Goal: Transaction & Acquisition: Purchase product/service

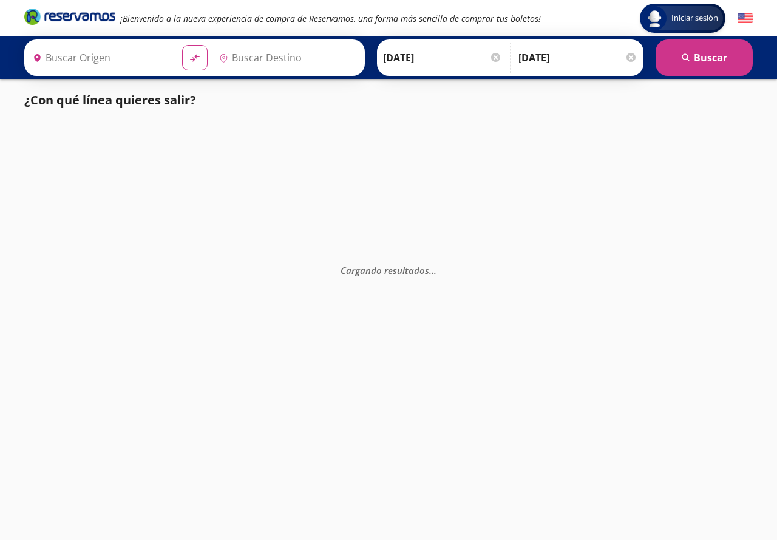
type input "[GEOGRAPHIC_DATA][PERSON_NAME], [GEOGRAPHIC_DATA]"
type input "Tecomán, Colima"
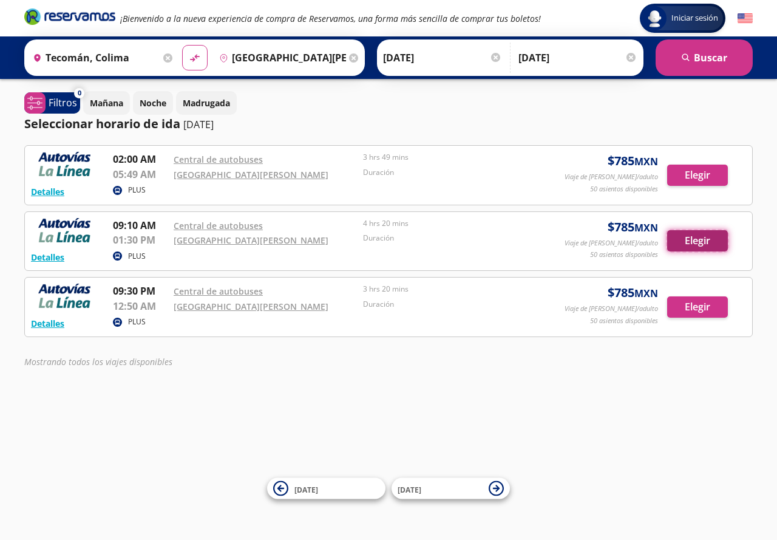
click at [709, 242] on button "Elegir" at bounding box center [697, 240] width 61 height 21
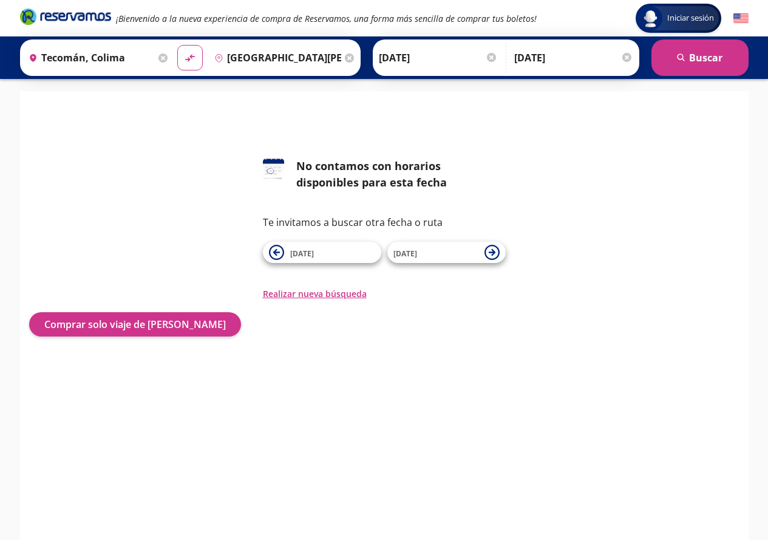
click at [629, 54] on div at bounding box center [627, 57] width 9 height 9
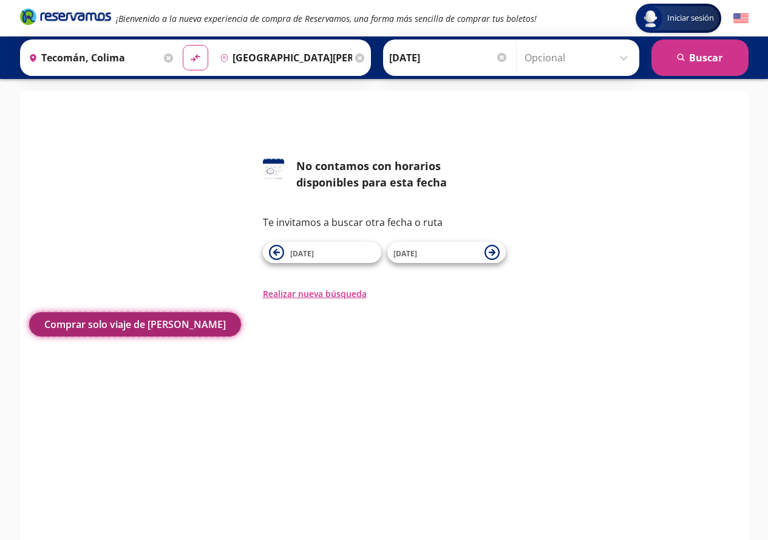
click at [157, 327] on button "Comprar solo viaje de [PERSON_NAME]" at bounding box center [135, 324] width 212 height 24
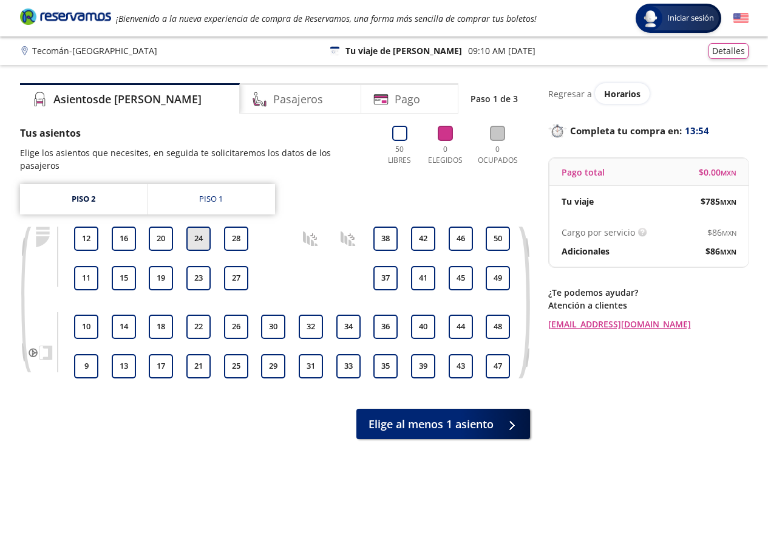
click at [203, 227] on button "24" at bounding box center [198, 239] width 24 height 24
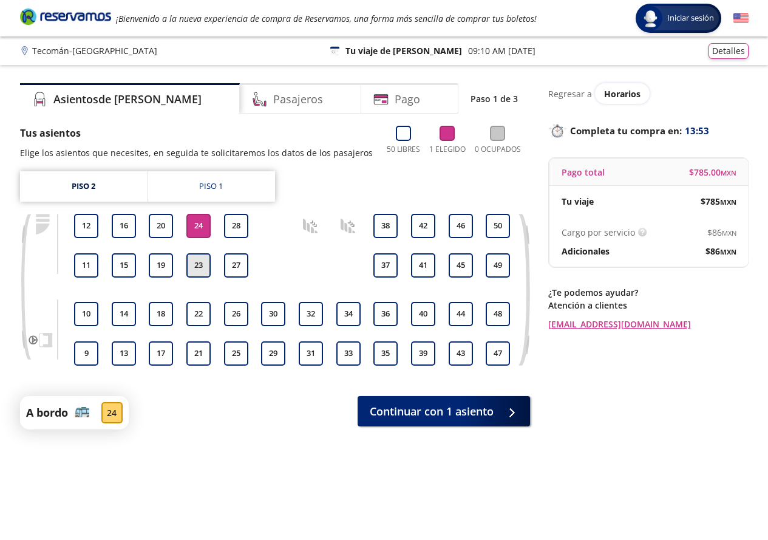
click at [191, 265] on button "23" at bounding box center [198, 265] width 24 height 24
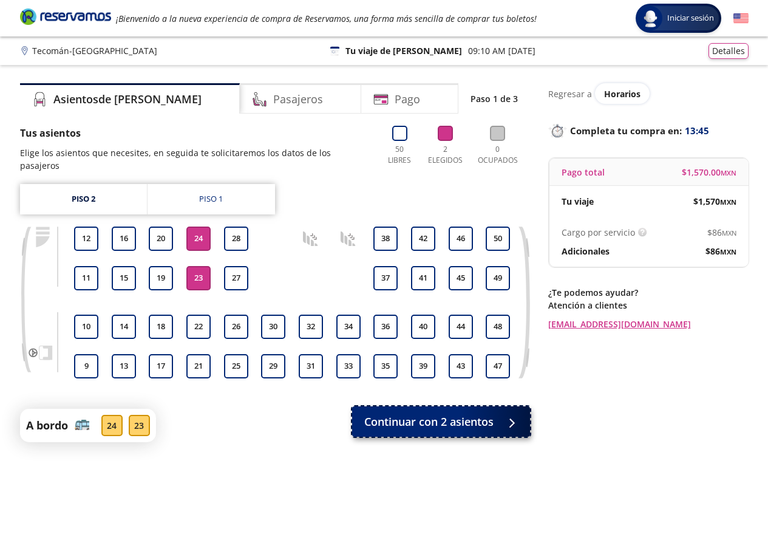
click at [487, 414] on span "Continuar con 2 asientos" at bounding box center [428, 422] width 129 height 16
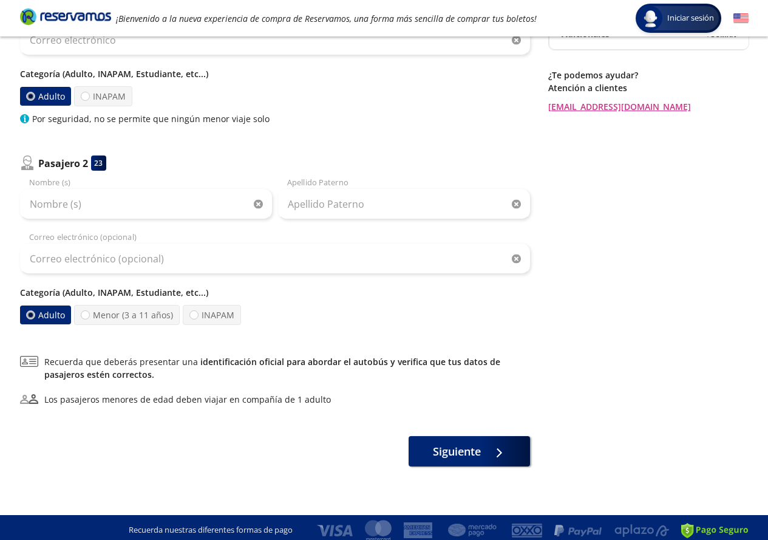
scroll to position [223, 0]
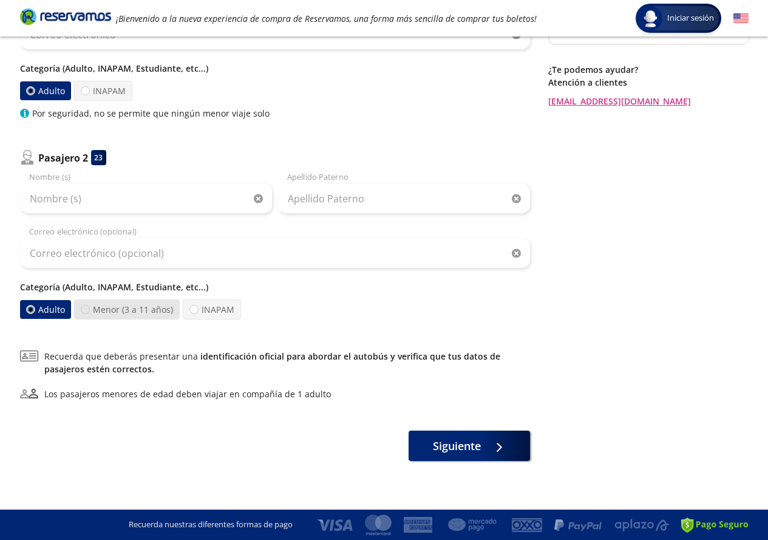
click at [85, 310] on div at bounding box center [85, 309] width 9 height 9
click at [85, 310] on input "Menor (3 a 11 años)" at bounding box center [85, 309] width 8 height 8
radio input "true"
radio input "false"
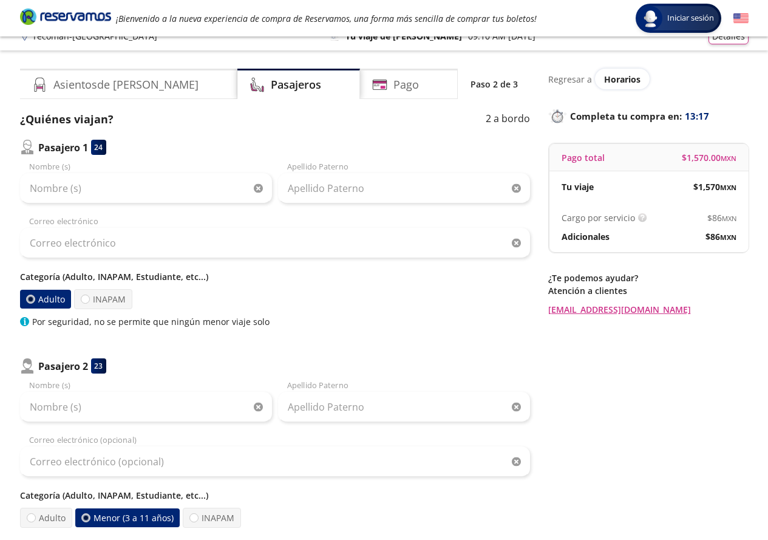
scroll to position [0, 0]
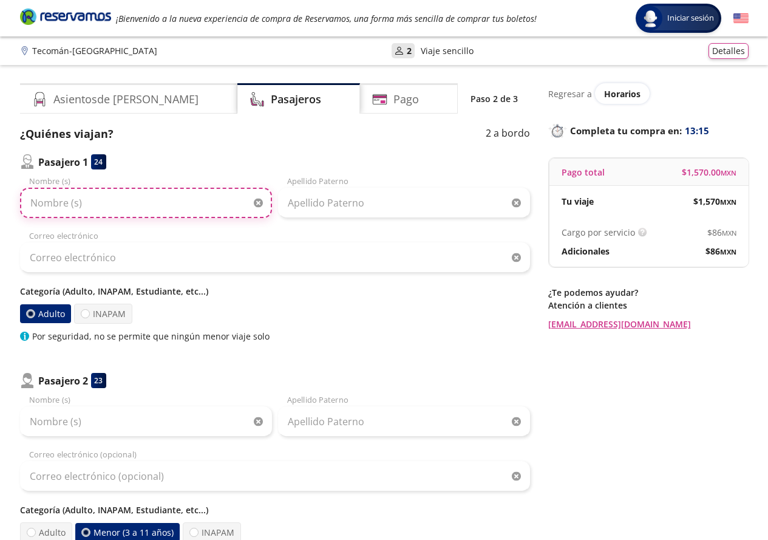
click at [95, 206] on input "Nombre (s)" at bounding box center [146, 203] width 252 height 30
type input "[PERSON_NAME]"
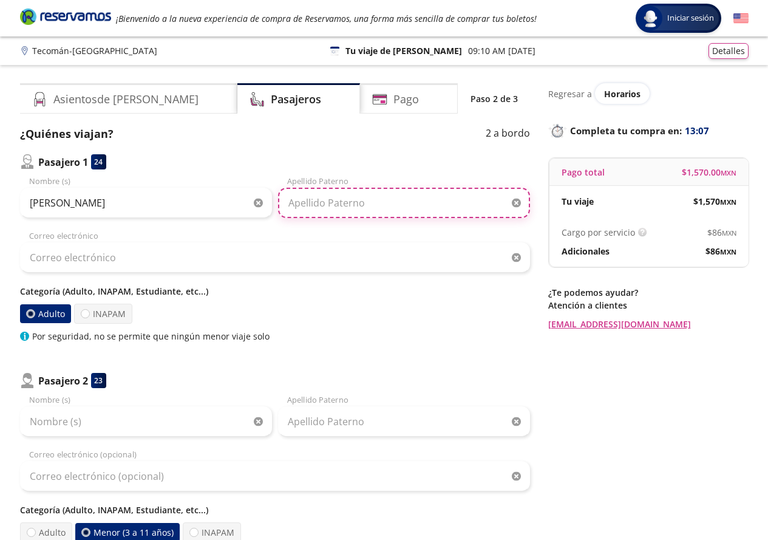
click at [302, 203] on input "Apellido Paterno" at bounding box center [404, 203] width 252 height 30
type input "C"
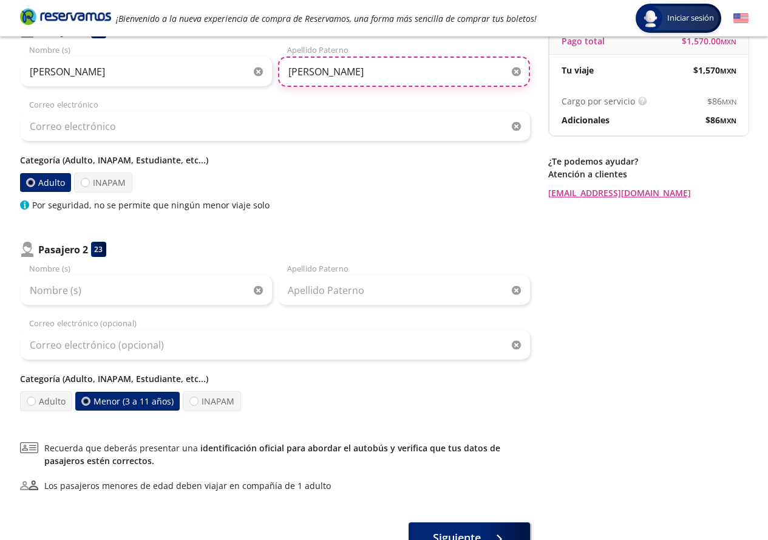
scroll to position [61, 0]
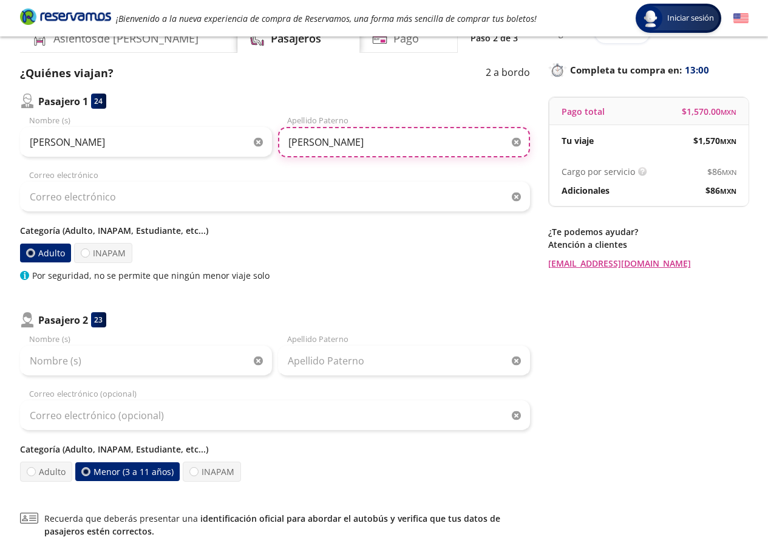
type input "[PERSON_NAME]"
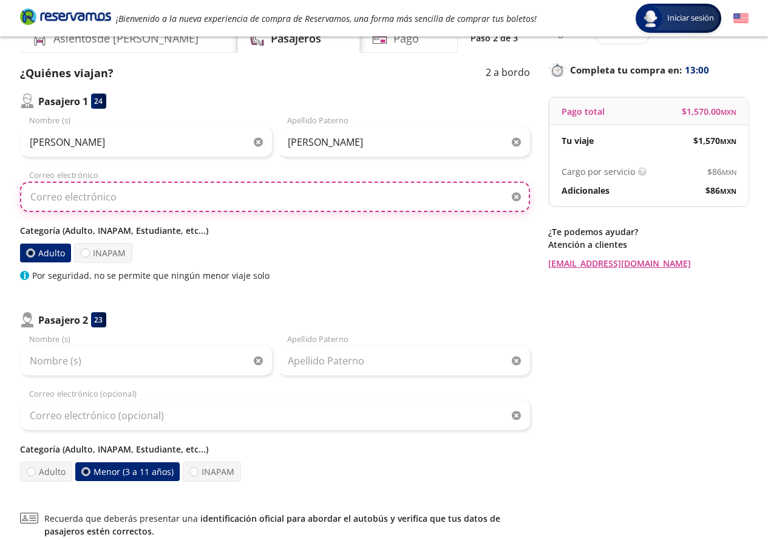
click at [132, 198] on input "Correo electrónico" at bounding box center [275, 197] width 510 height 30
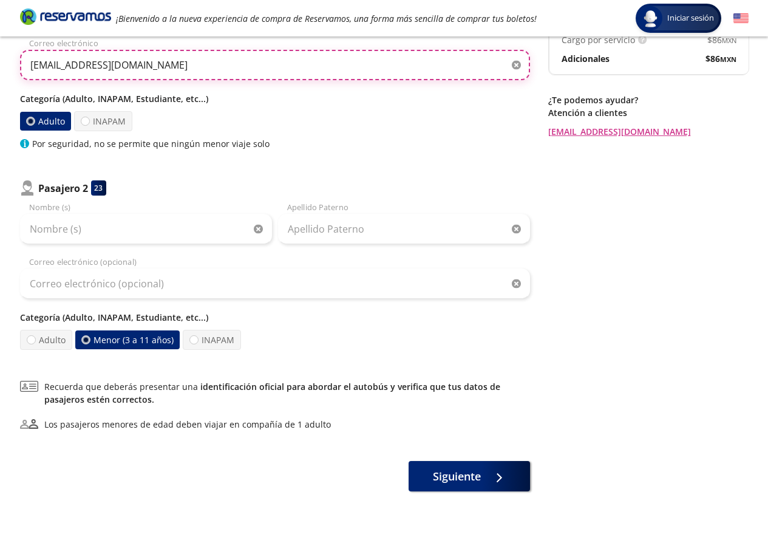
scroll to position [223, 0]
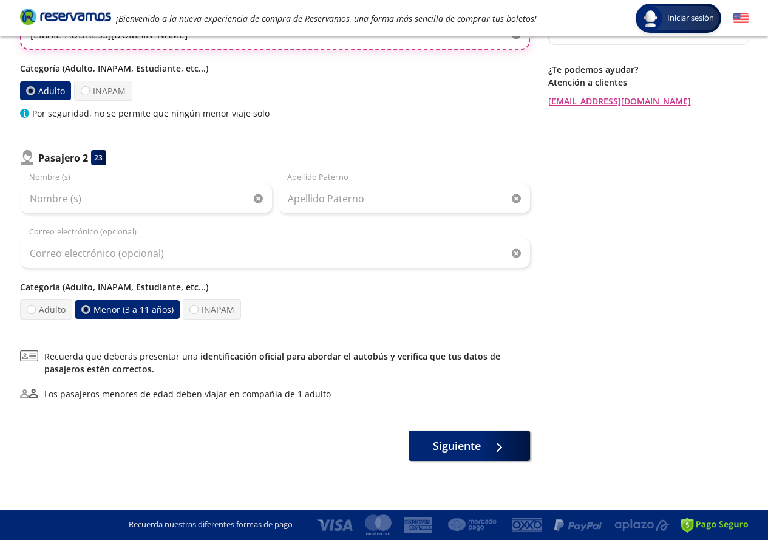
type input "[EMAIL_ADDRESS][DOMAIN_NAME]"
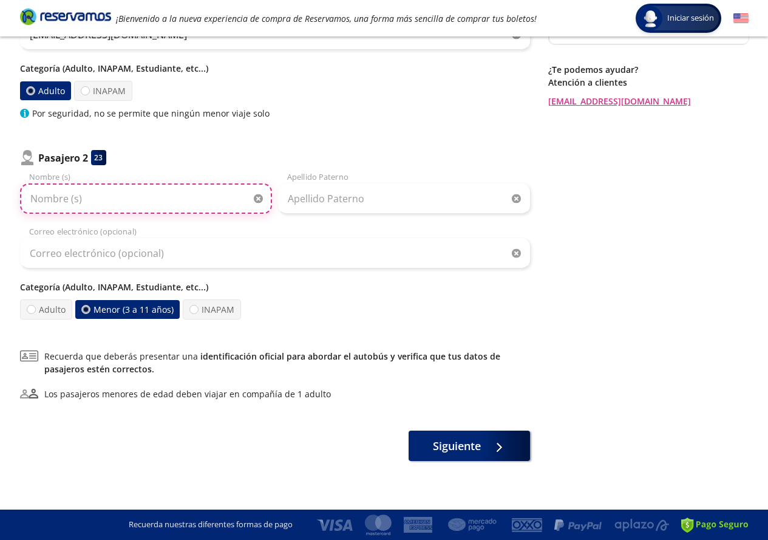
click at [115, 211] on input "Nombre (s)" at bounding box center [146, 198] width 252 height 30
type input "[PERSON_NAME]"
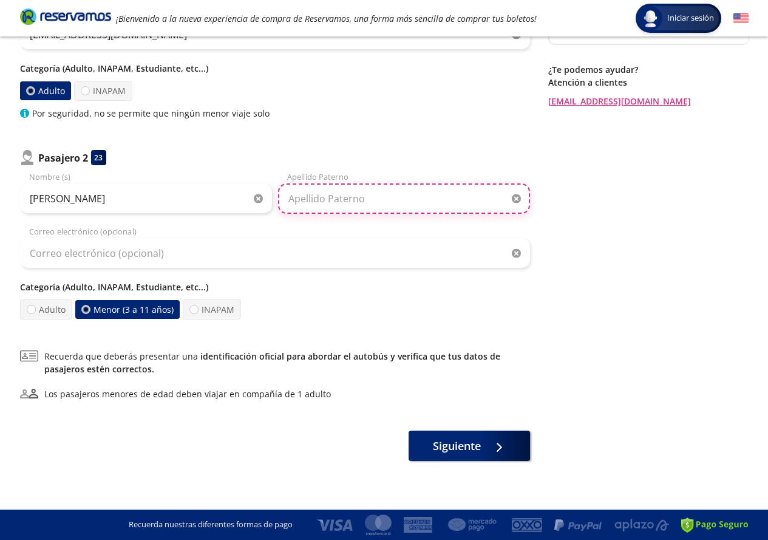
click at [395, 196] on input "Apellido Paterno" at bounding box center [404, 198] width 252 height 30
type input "e"
type input "[PERSON_NAME]"
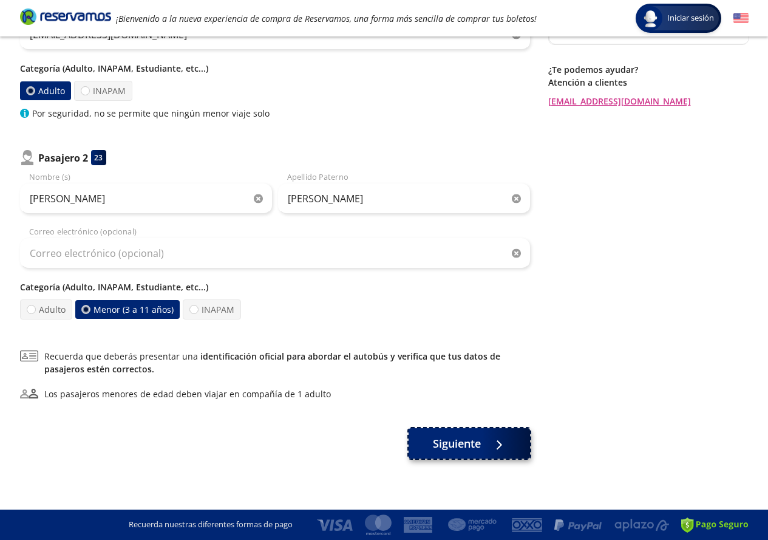
click at [435, 443] on span "Siguiente" at bounding box center [457, 443] width 48 height 16
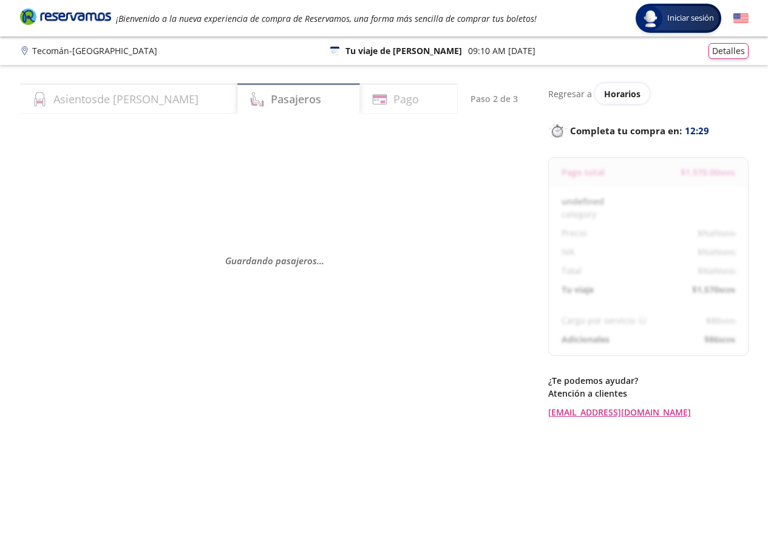
select select "MX"
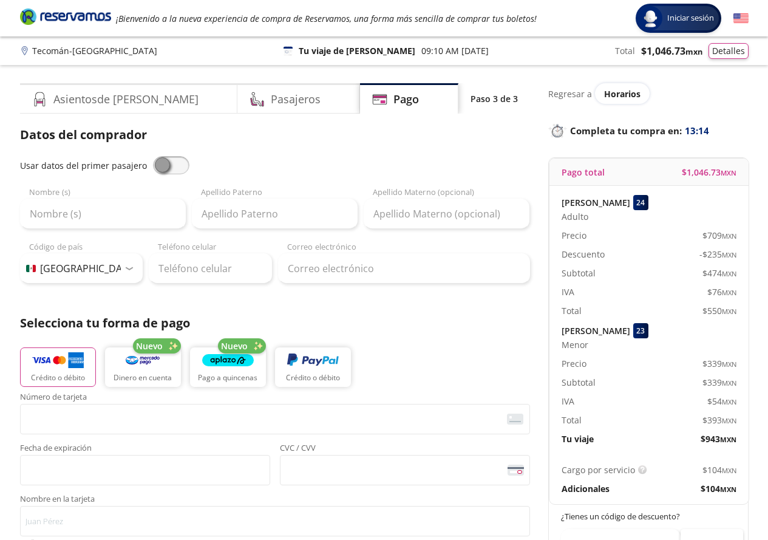
click at [45, 52] on p "Tecomán - [GEOGRAPHIC_DATA]" at bounding box center [94, 50] width 125 height 13
click at [731, 48] on button "Detalles" at bounding box center [729, 49] width 40 height 16
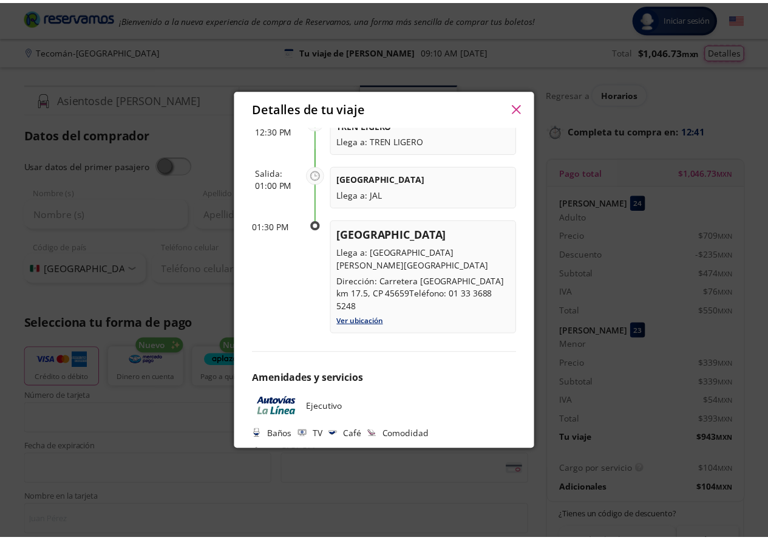
scroll to position [307, 0]
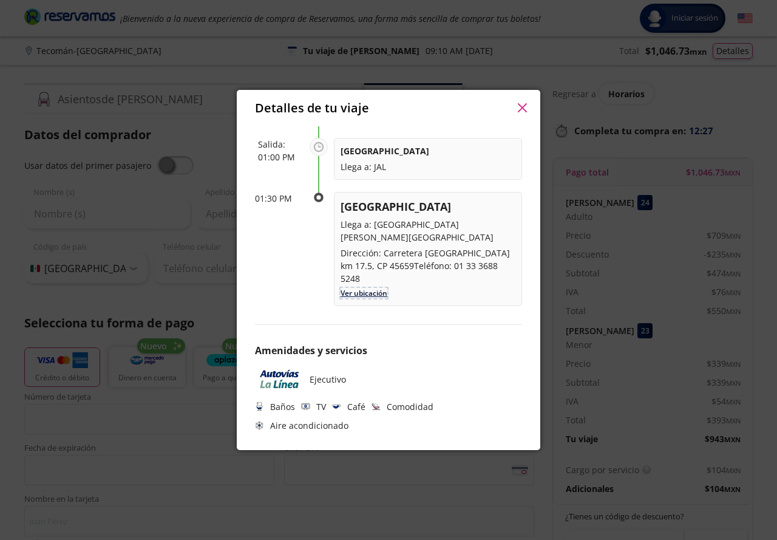
click at [361, 295] on link "Ver ubicación" at bounding box center [364, 293] width 47 height 10
drag, startPoint x: 525, startPoint y: 108, endPoint x: 513, endPoint y: 114, distance: 13.6
click at [525, 108] on icon "button" at bounding box center [522, 107] width 9 height 9
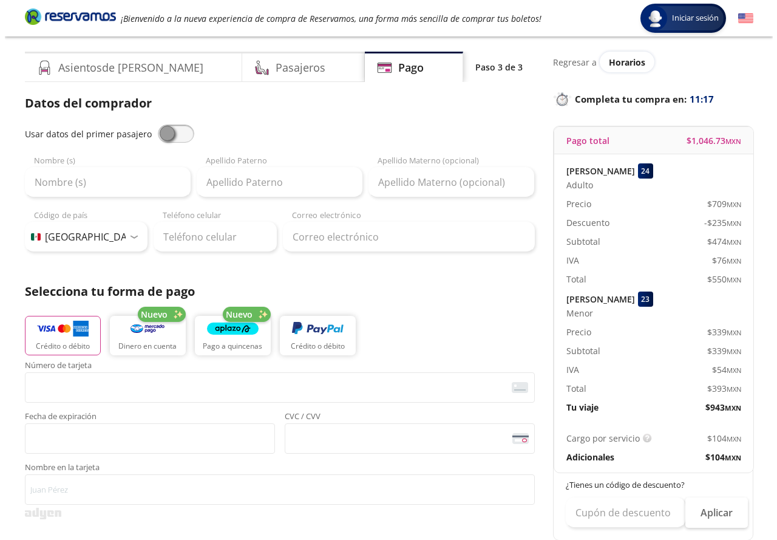
scroll to position [0, 0]
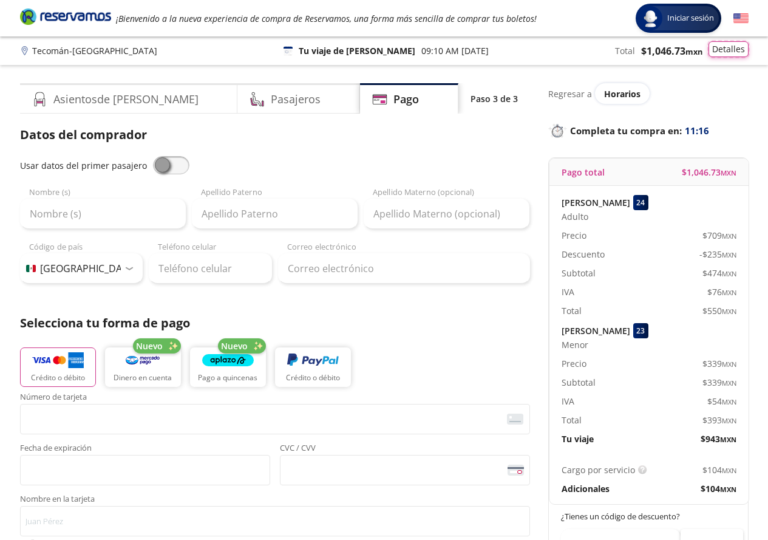
click at [729, 52] on button "Detalles" at bounding box center [729, 49] width 40 height 16
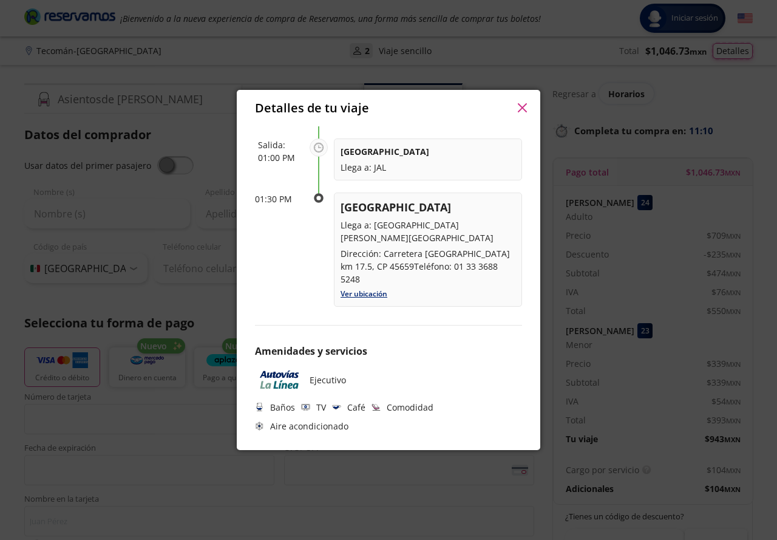
scroll to position [307, 0]
drag, startPoint x: 383, startPoint y: 251, endPoint x: 499, endPoint y: 281, distance: 119.3
click at [499, 281] on p "Dirección: Carretera [GEOGRAPHIC_DATA] km 17.5, CP 45659Teléfono: 01 33 3688 52…" at bounding box center [428, 266] width 175 height 38
copy p "Carretera [GEOGRAPHIC_DATA] km 17.5, CP 45659Teléfono: 01 33 3688 5248"
click at [522, 106] on icon "button" at bounding box center [522, 107] width 9 height 9
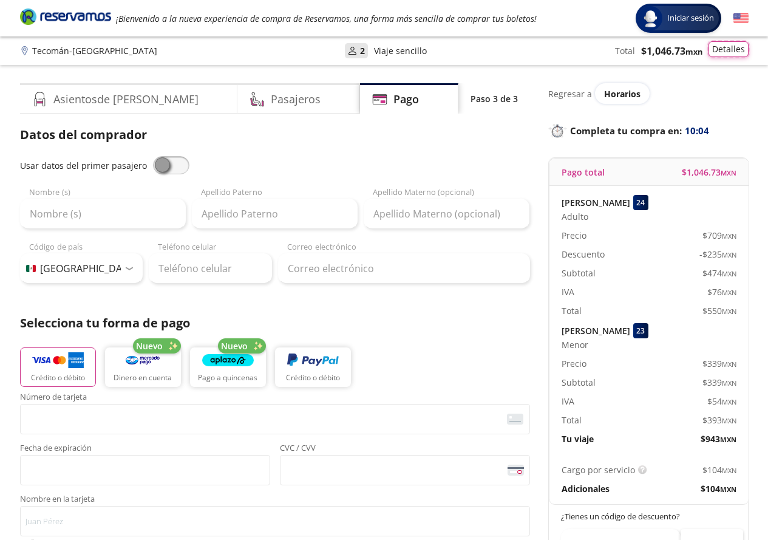
click at [729, 50] on button "Detalles" at bounding box center [729, 49] width 40 height 16
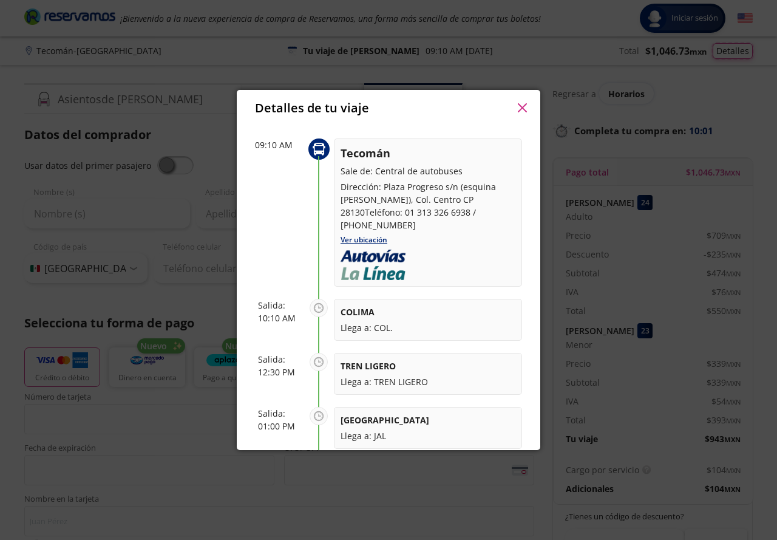
scroll to position [0, 0]
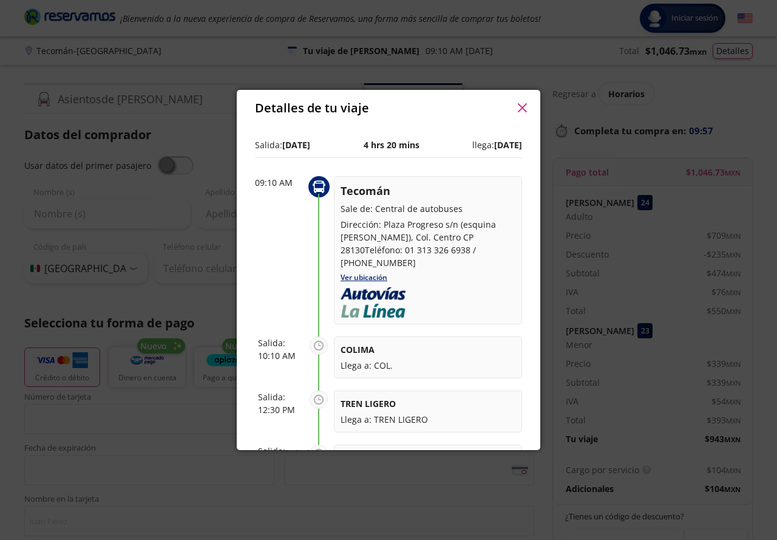
click at [522, 111] on icon "button" at bounding box center [522, 107] width 9 height 9
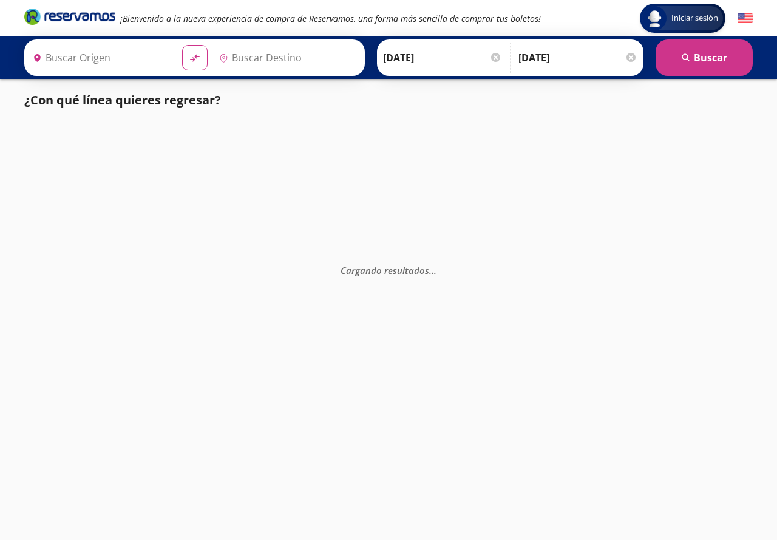
type input "[GEOGRAPHIC_DATA][PERSON_NAME], [GEOGRAPHIC_DATA]"
type input "Tecomán, Colima"
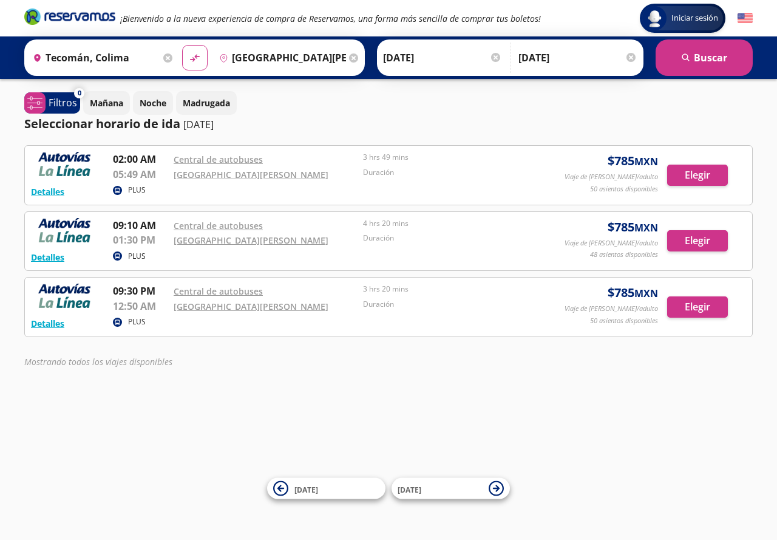
click at [630, 58] on div at bounding box center [631, 57] width 9 height 9
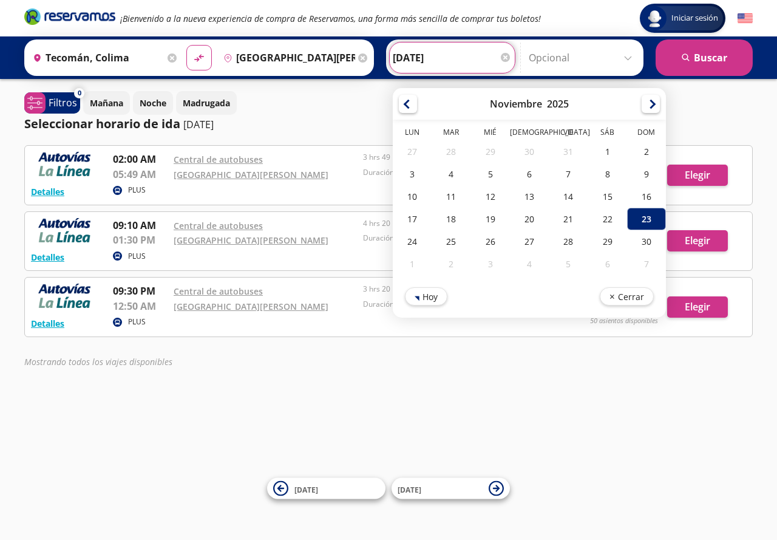
click at [463, 60] on input "[DATE]" at bounding box center [452, 58] width 119 height 30
click at [408, 240] on div "24" at bounding box center [412, 241] width 39 height 22
type input "[DATE]"
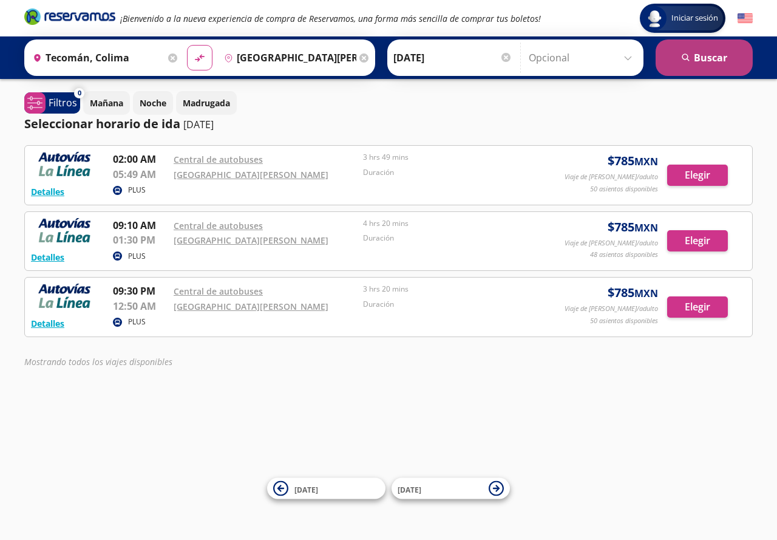
click at [711, 56] on button "search [GEOGRAPHIC_DATA]" at bounding box center [704, 57] width 97 height 36
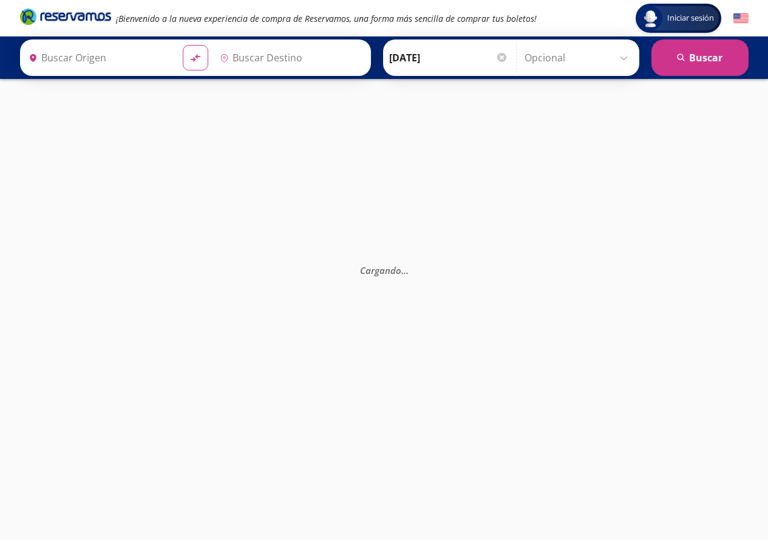
type input "Tecomán, Colima"
type input "[GEOGRAPHIC_DATA][PERSON_NAME], [GEOGRAPHIC_DATA]"
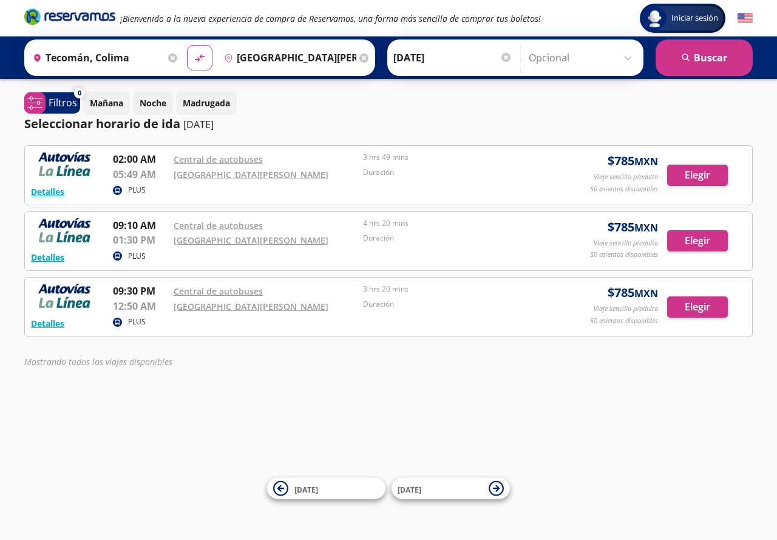
click at [732, 463] on div "Iniciar sesión Iniciar sesión ¡Bienvenido a la nueva experiencia de compra de R…" at bounding box center [388, 270] width 777 height 540
